Goal: Use online tool/utility: Utilize a website feature to perform a specific function

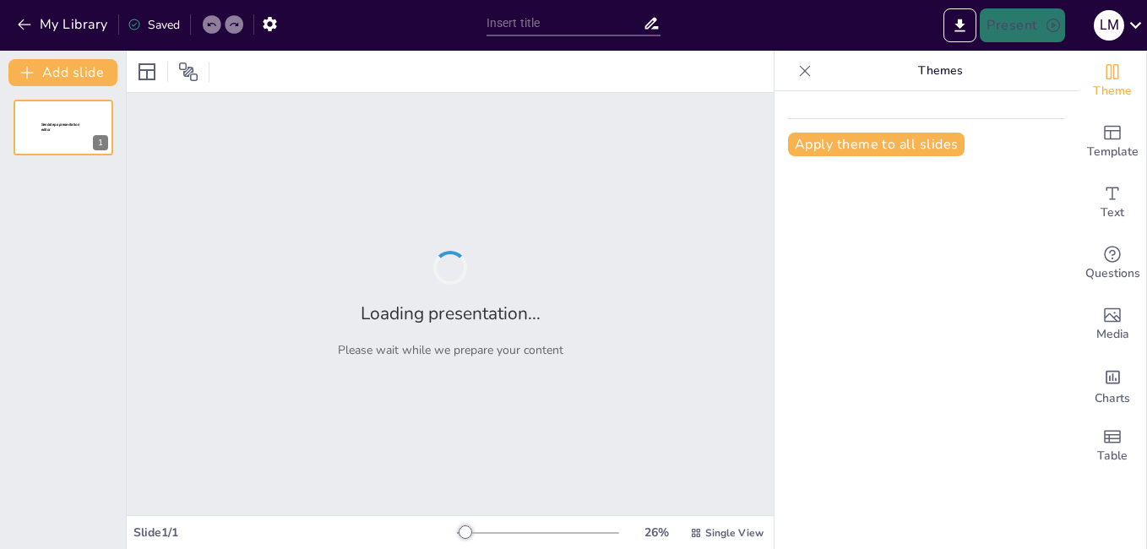
type input "Proyecto de Conciencia Ambiental: Residuos Sólidos en el Aula 9A"
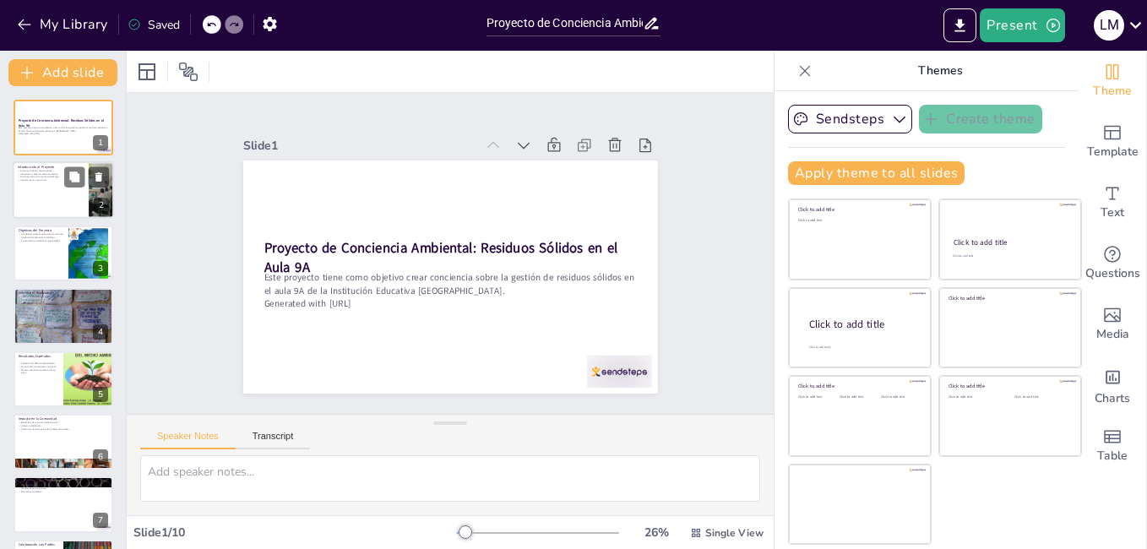
click at [52, 196] on div at bounding box center [63, 190] width 101 height 57
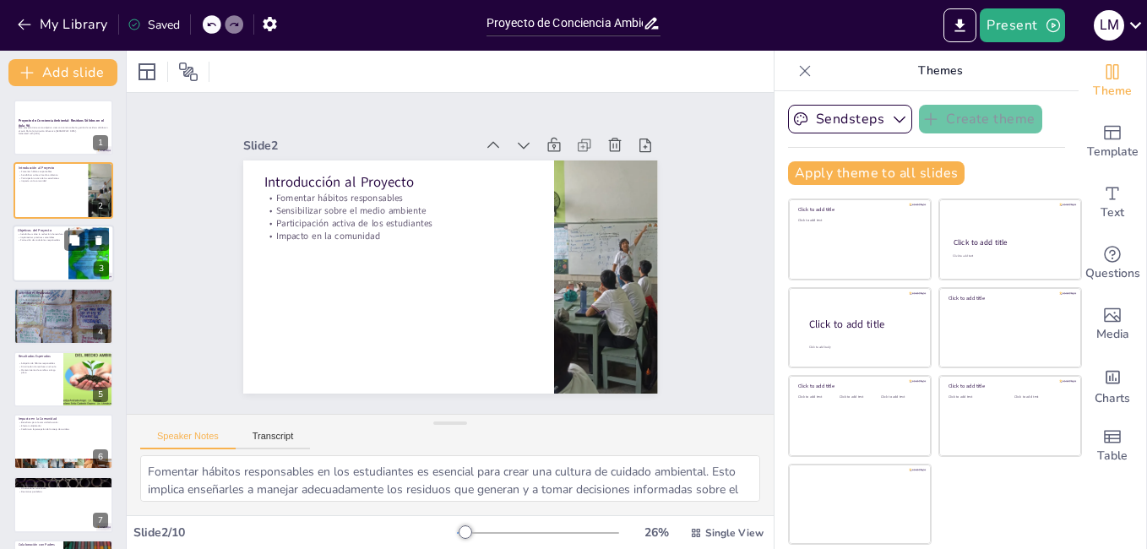
click at [57, 255] on div at bounding box center [63, 253] width 101 height 57
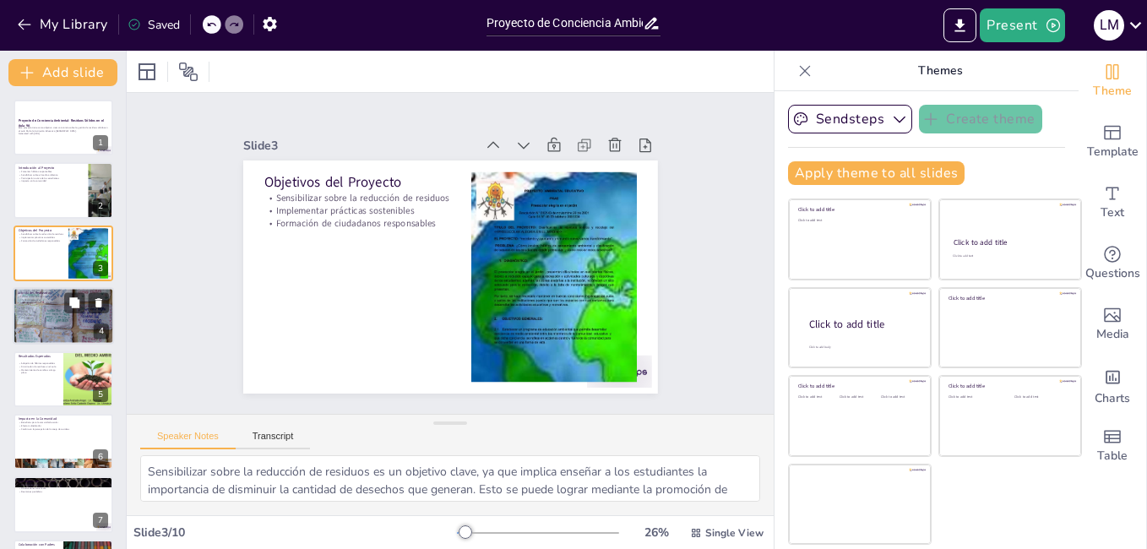
click at [50, 311] on div at bounding box center [63, 316] width 101 height 76
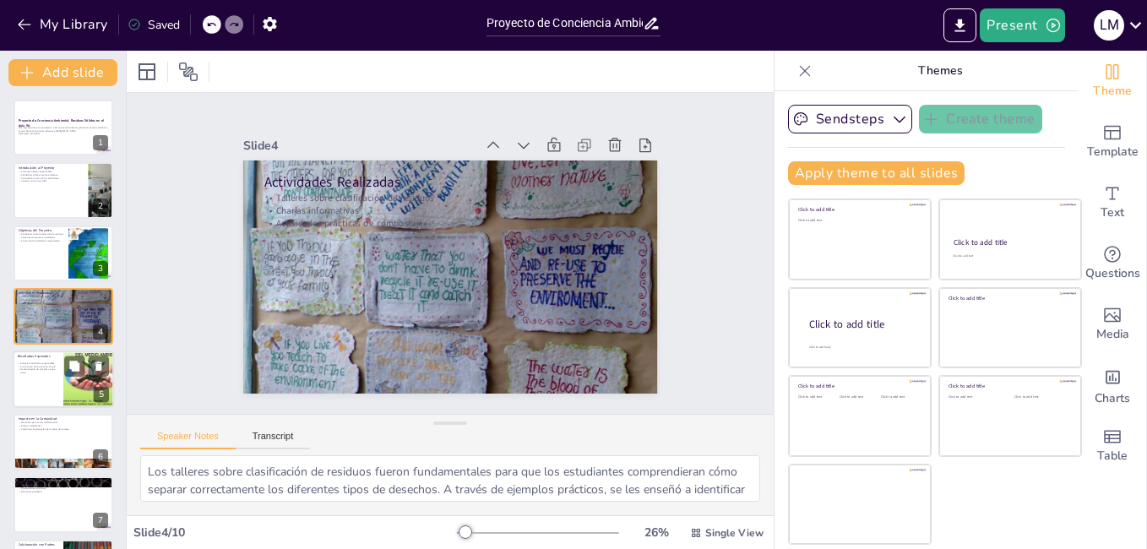
click at [46, 386] on div at bounding box center [63, 378] width 101 height 57
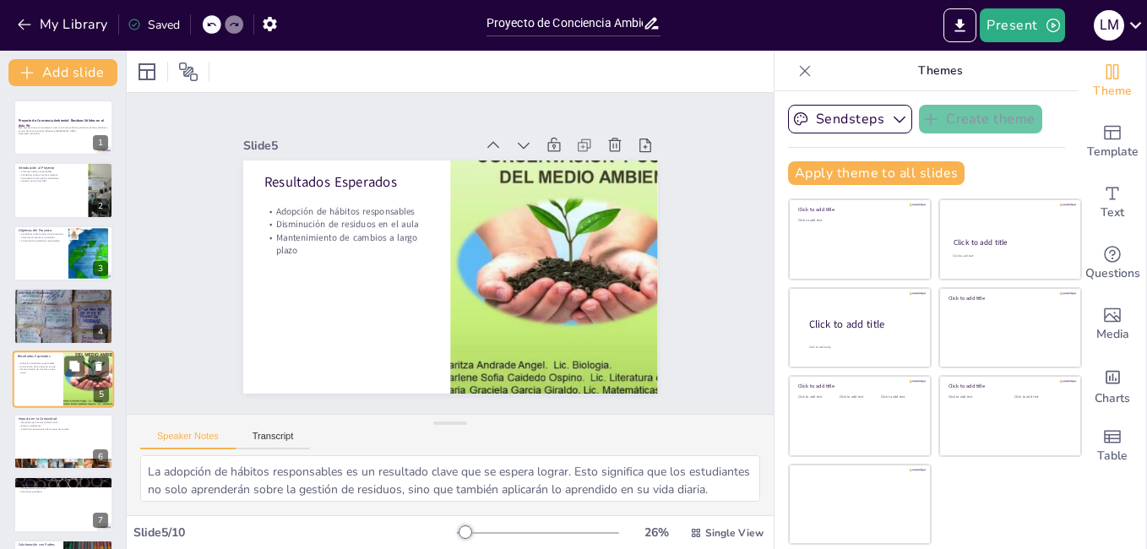
scroll to position [62, 0]
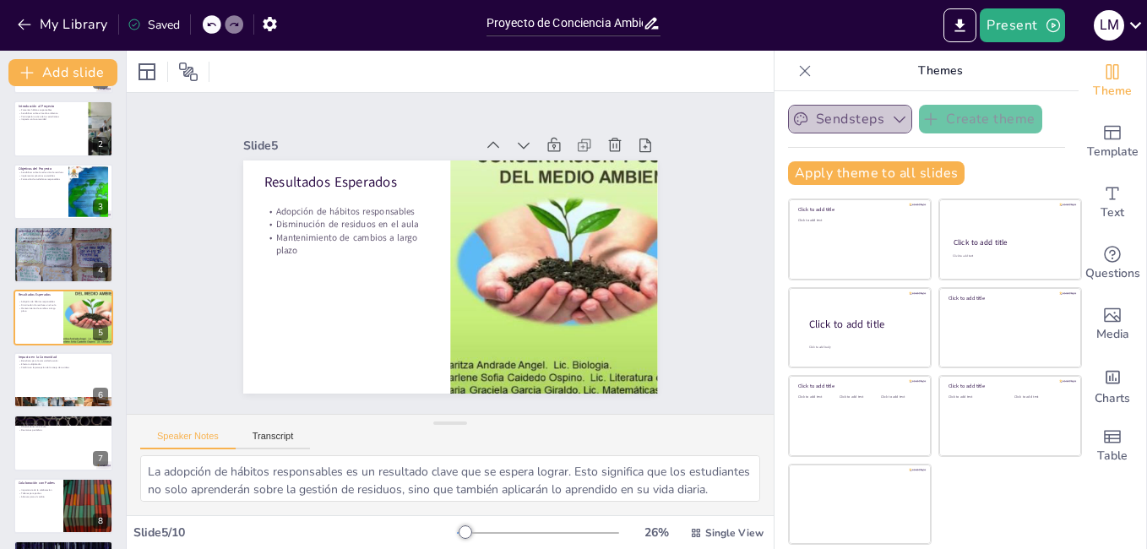
click at [891, 115] on icon "button" at bounding box center [899, 119] width 17 height 17
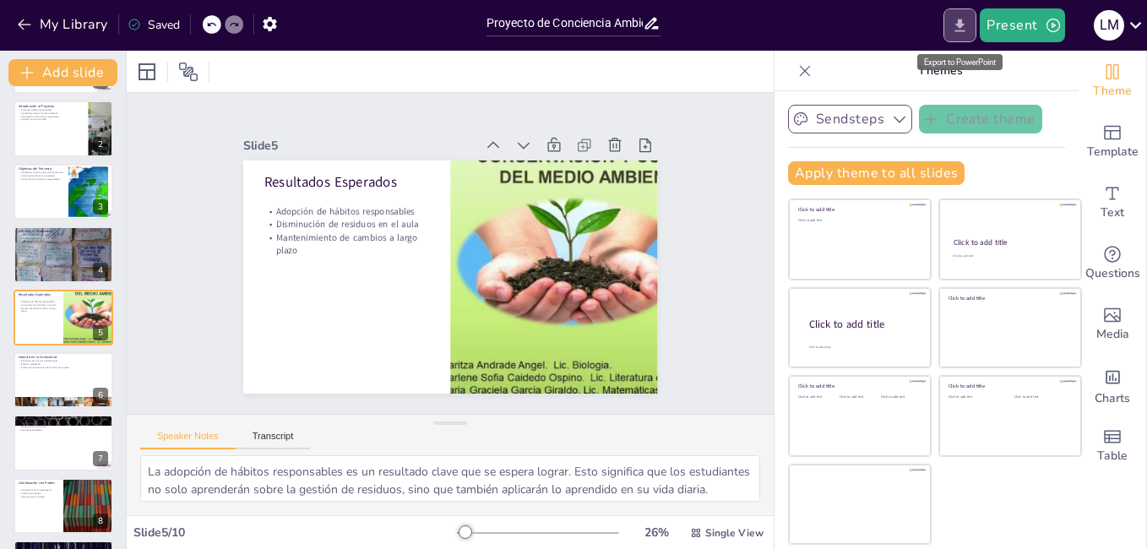
click at [958, 30] on icon "Export to PowerPoint" at bounding box center [960, 26] width 18 height 18
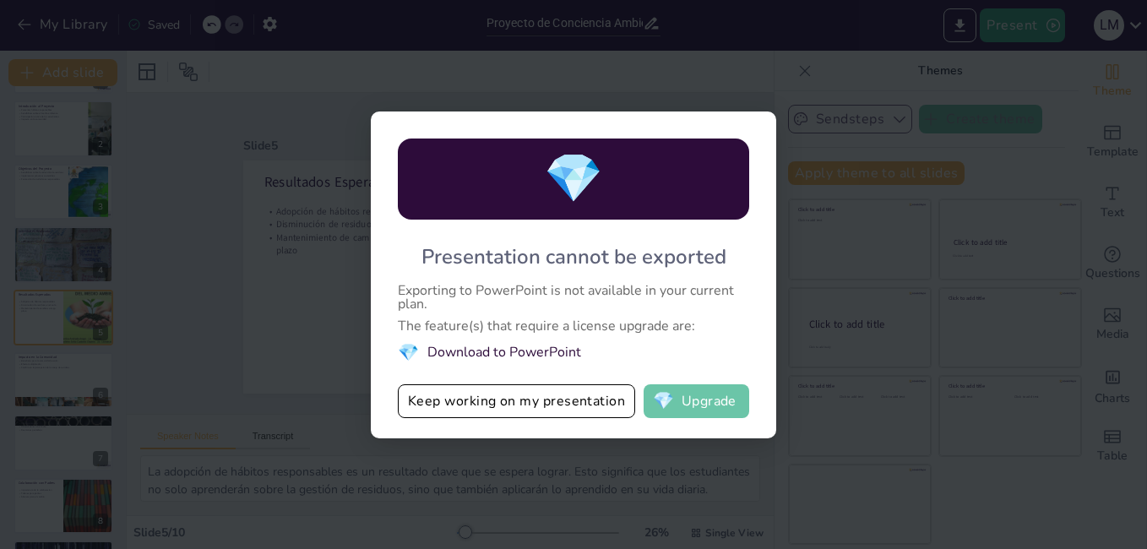
click at [706, 403] on button "💎 Upgrade" at bounding box center [696, 401] width 106 height 34
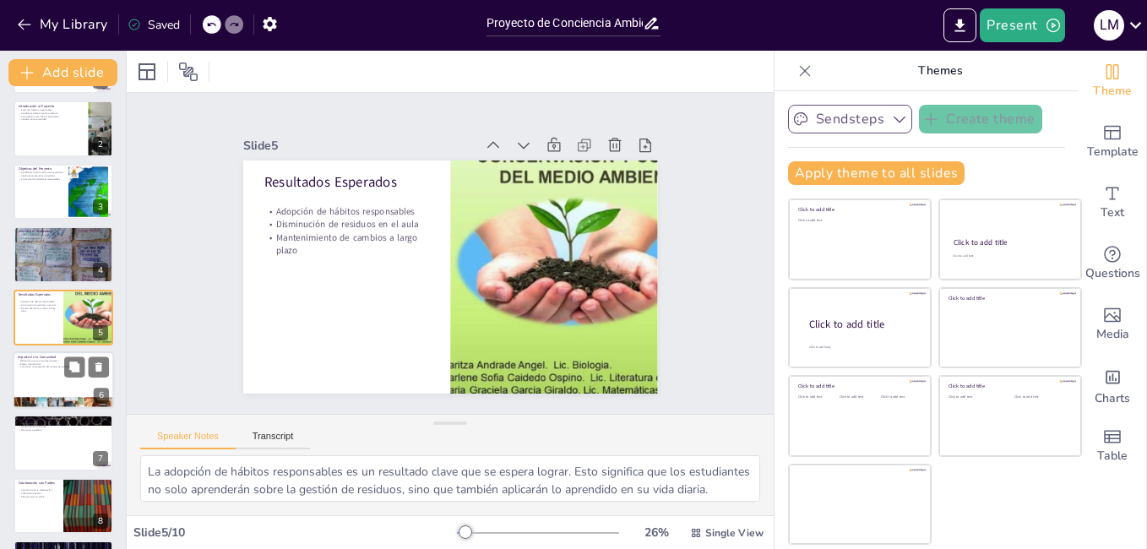
click at [49, 379] on div at bounding box center [63, 379] width 101 height 57
type textarea "Los beneficios para la comunidad escolar son significativos. A medida que los e…"
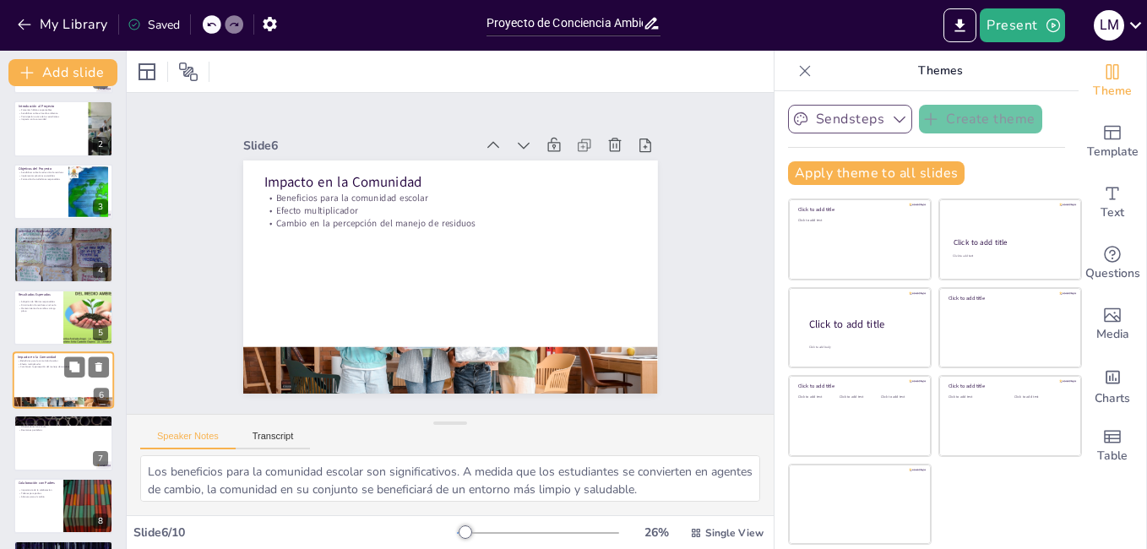
scroll to position [124, 0]
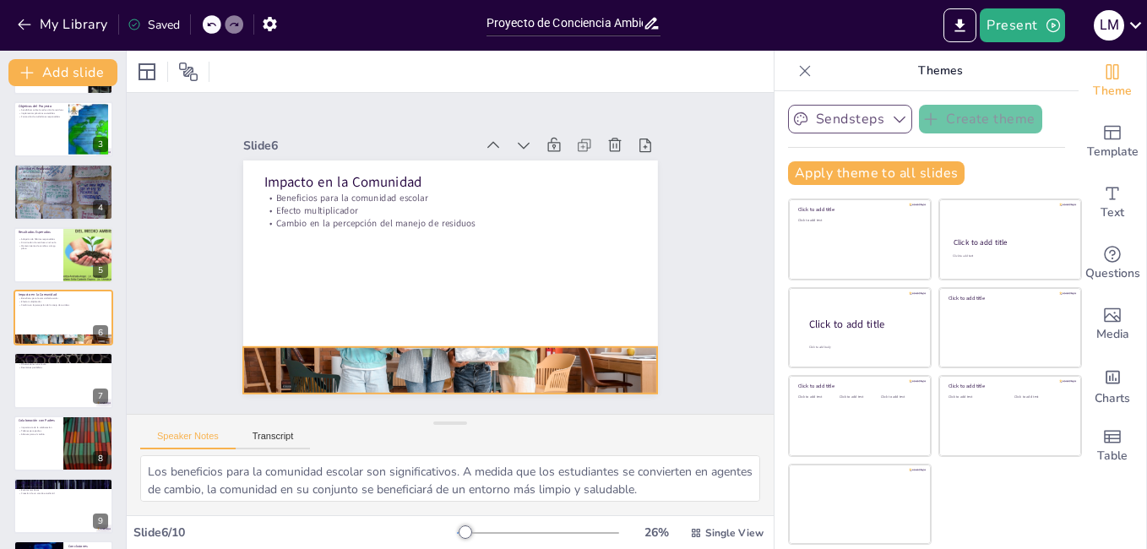
click at [366, 365] on div at bounding box center [437, 369] width 441 height 318
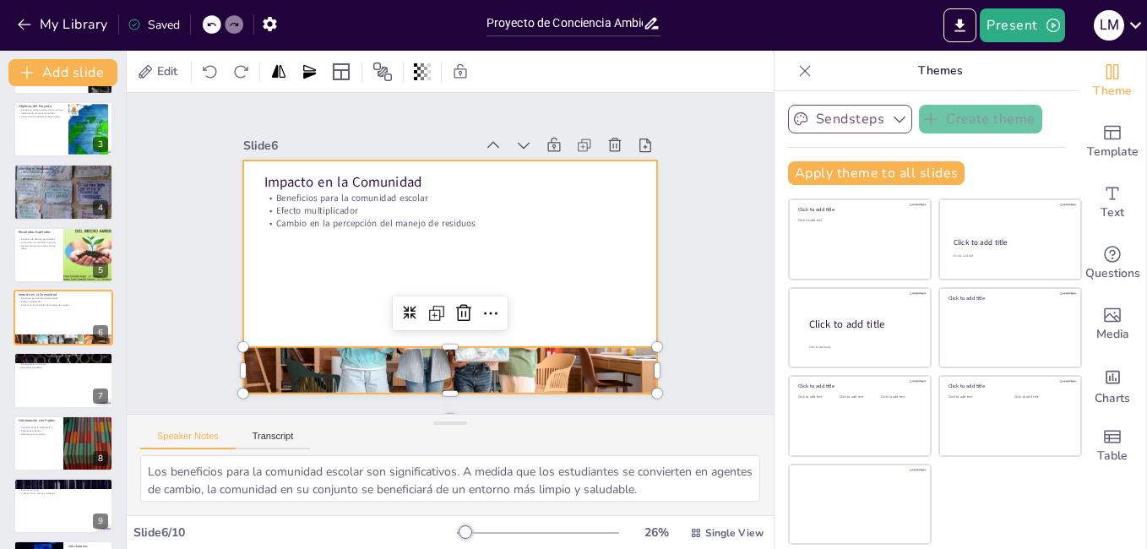
click at [524, 238] on div at bounding box center [445, 276] width 453 height 314
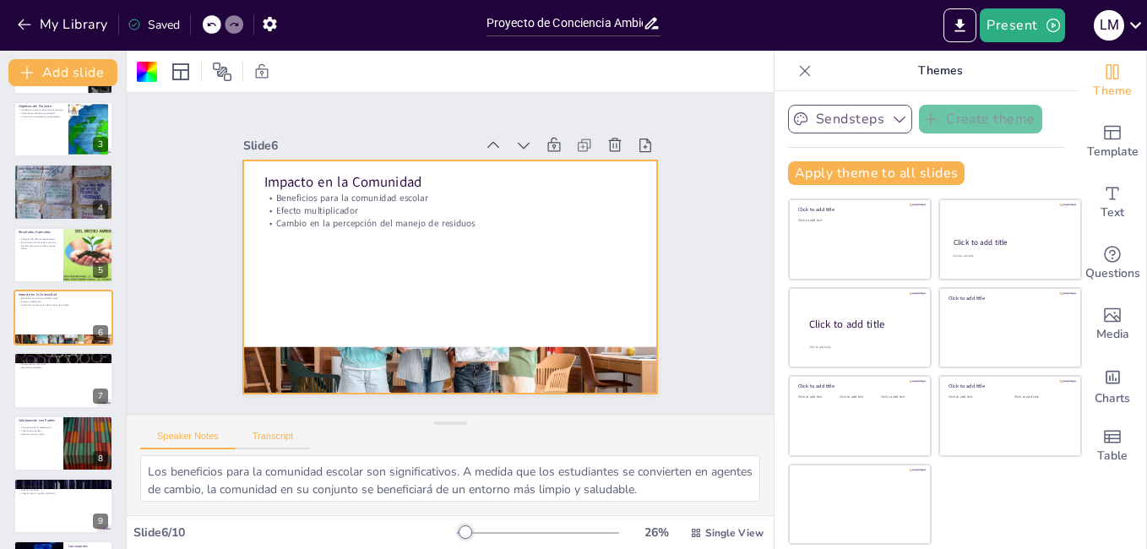
click at [277, 437] on button "Transcript" at bounding box center [273, 440] width 75 height 19
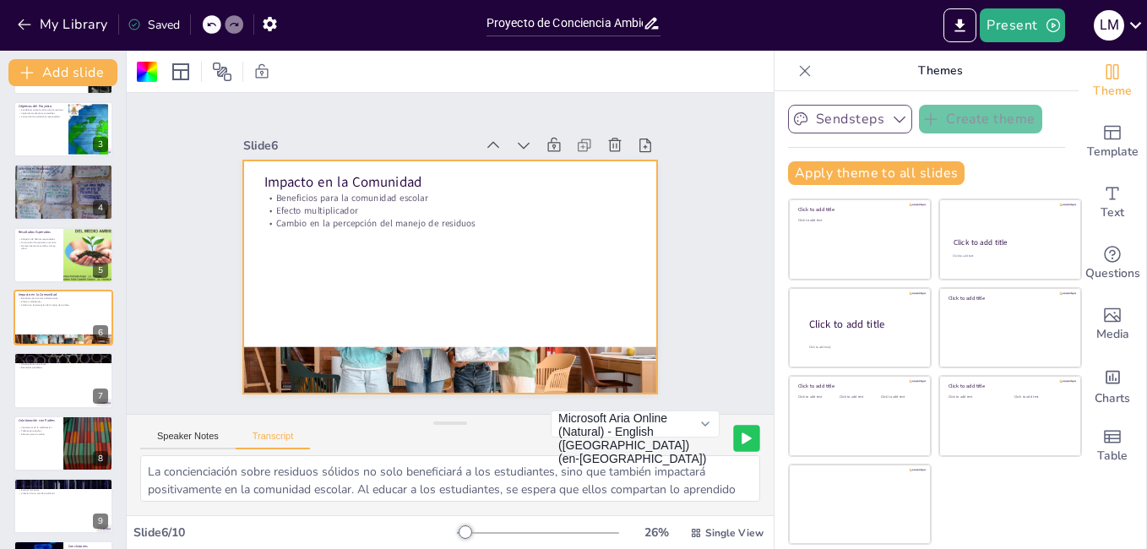
click at [742, 440] on icon at bounding box center [746, 438] width 8 height 10
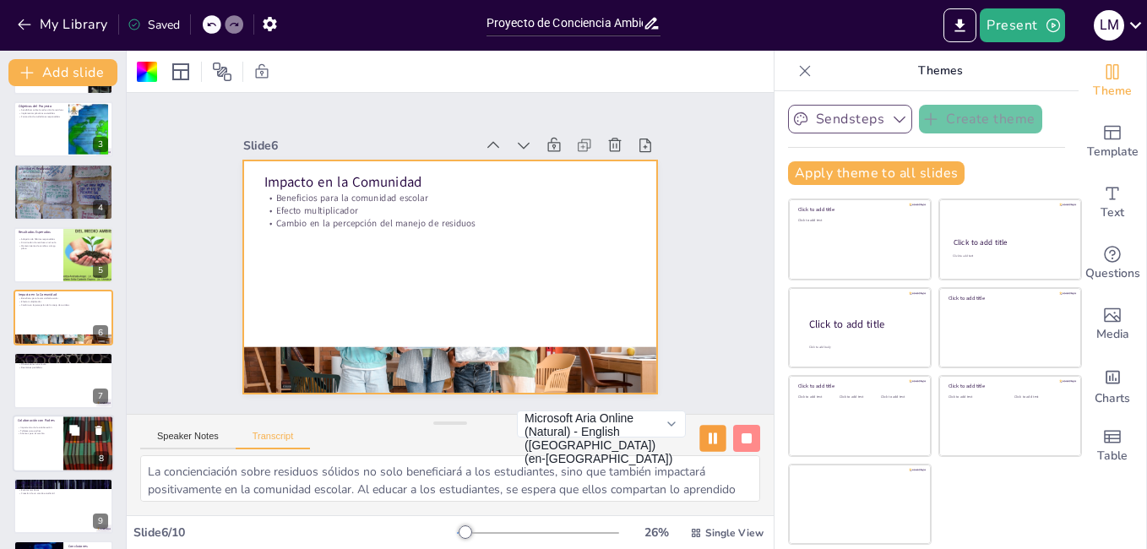
click at [60, 453] on div at bounding box center [63, 443] width 101 height 57
type textarea "Involucrar a los padres en el proyecto es fundamental para reforzar los hábitos…"
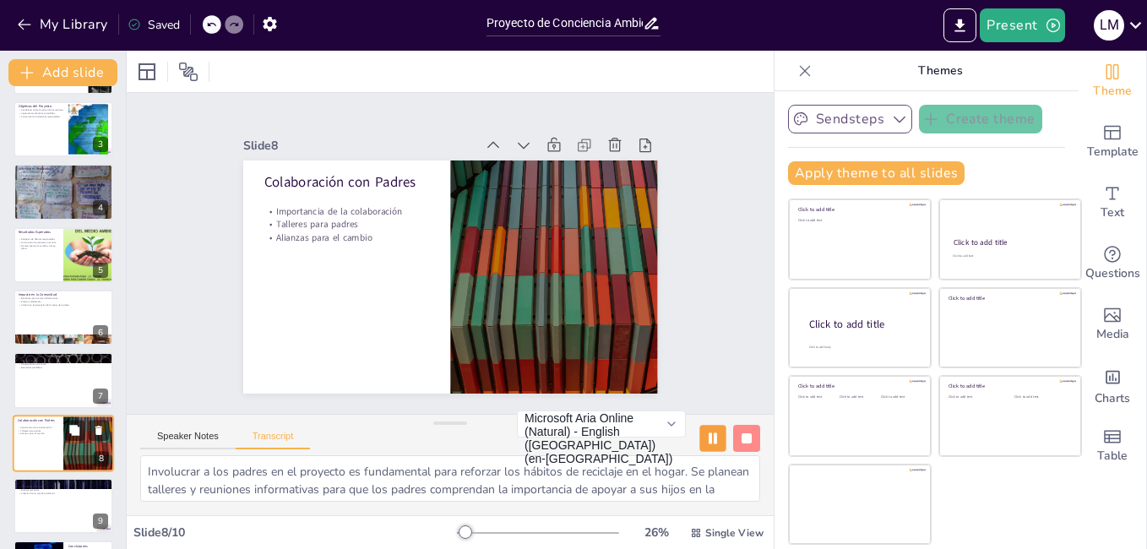
scroll to position [186, 0]
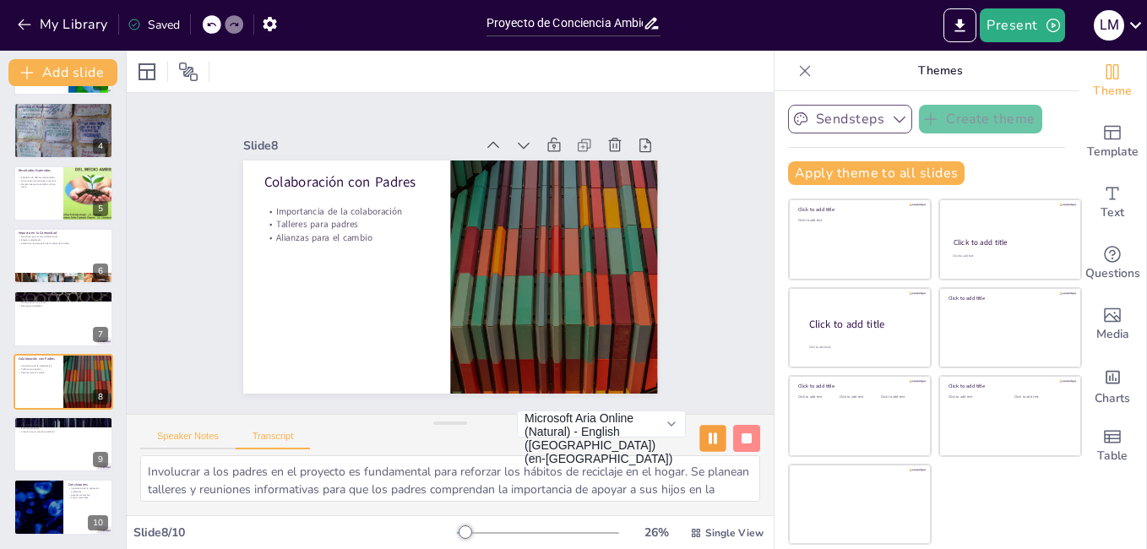
click at [186, 437] on button "Speaker Notes" at bounding box center [187, 440] width 95 height 19
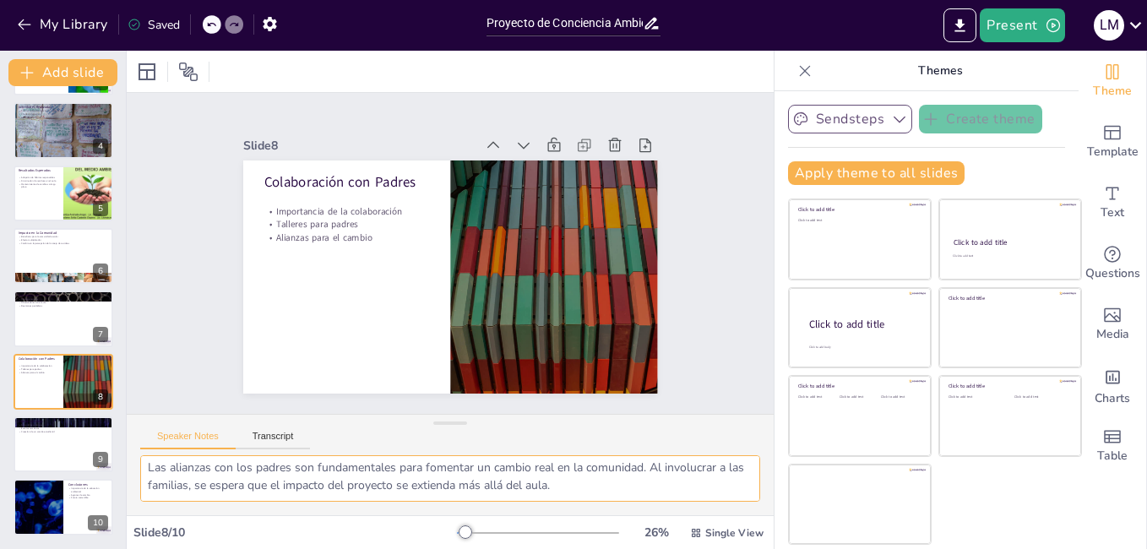
scroll to position [111, 0]
click at [39, 495] on div at bounding box center [37, 507] width 101 height 57
type textarea "La educación ambiental es fundamental para formar ciudadanos responsables. Este…"
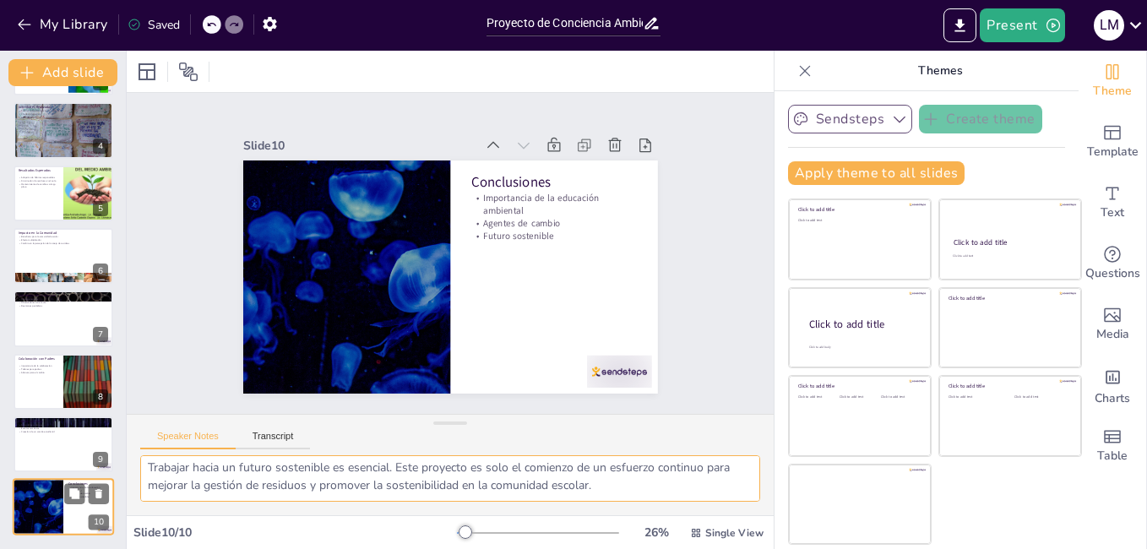
scroll to position [75, 0]
